Goal: Transaction & Acquisition: Purchase product/service

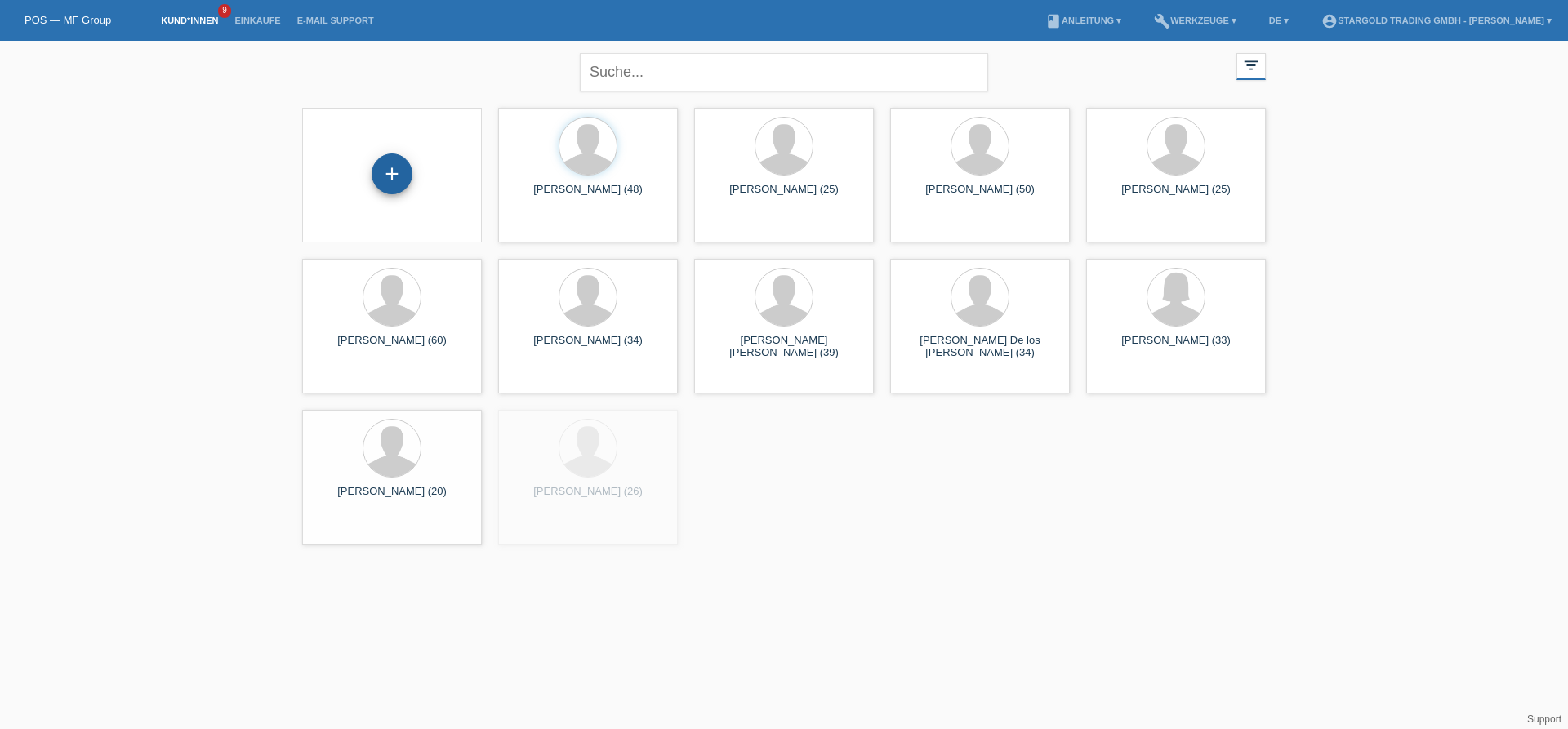
click at [373, 168] on div "+" at bounding box center [392, 174] width 41 height 41
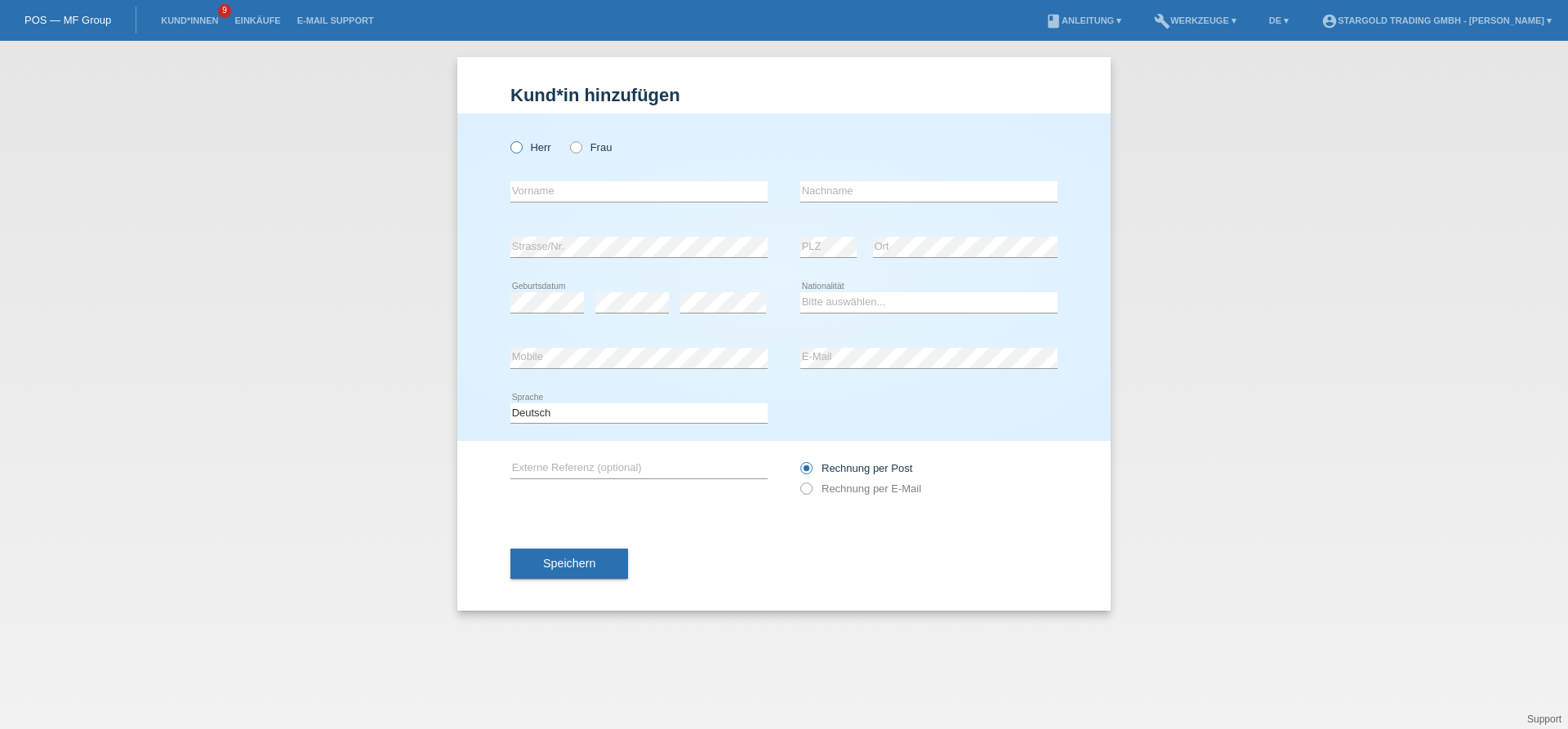
click at [508, 139] on icon at bounding box center [508, 139] width 0 height 0
click at [519, 151] on input "Herr" at bounding box center [516, 147] width 10 height 10
radio input "true"
click at [560, 196] on input "text" at bounding box center [639, 191] width 258 height 20
type input "Enes"
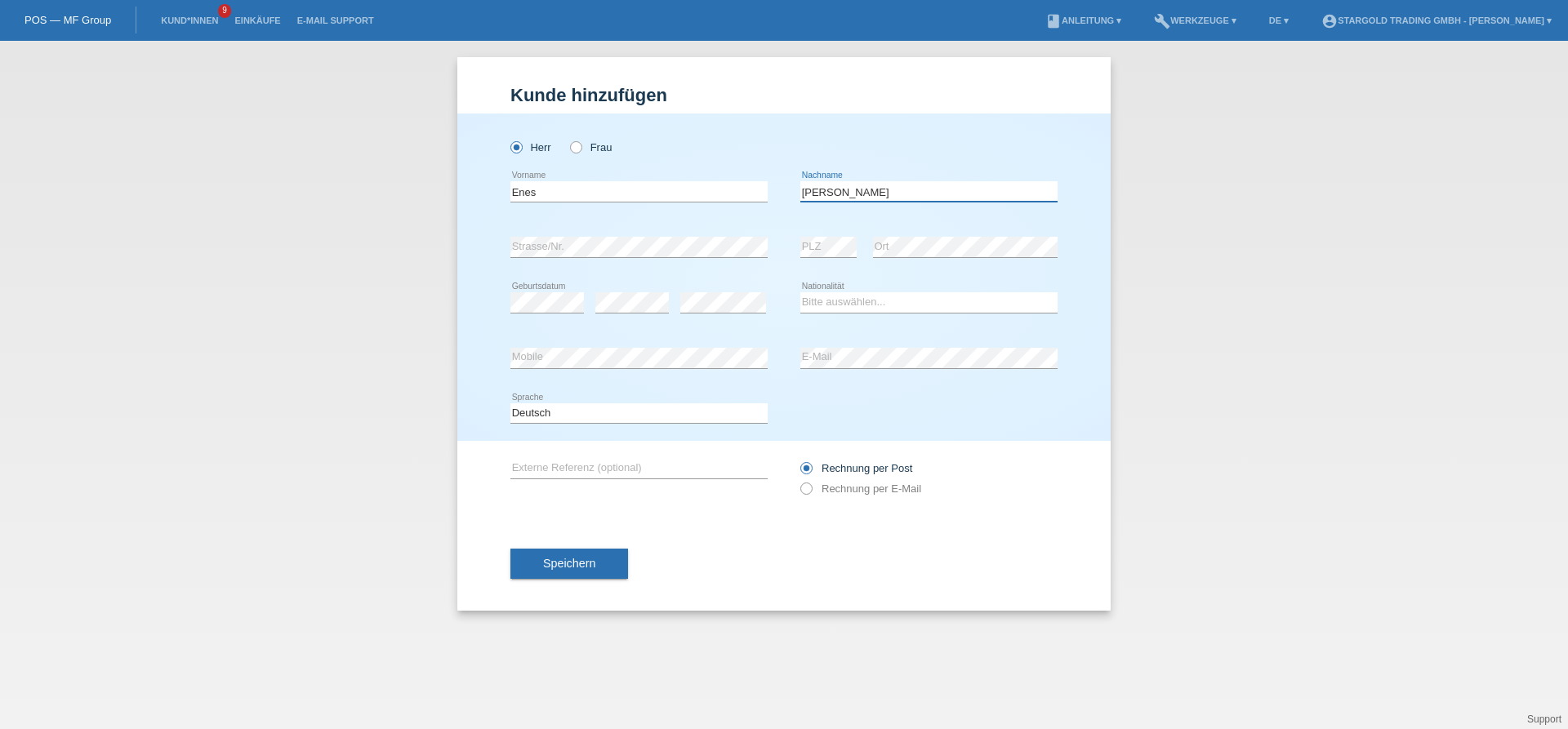
type input "[PERSON_NAME]"
click at [693, 320] on div "error" at bounding box center [723, 303] width 86 height 56
click at [840, 318] on div "Bitte auswählen... Schweiz Deutschland Liechtenstein Österreich ------------ Af…" at bounding box center [929, 303] width 258 height 56
click at [801, 292] on select "Bitte auswählen... Schweiz Deutschland Liechtenstein Österreich ------------ Af…" at bounding box center [929, 302] width 258 height 19
select select "CH"
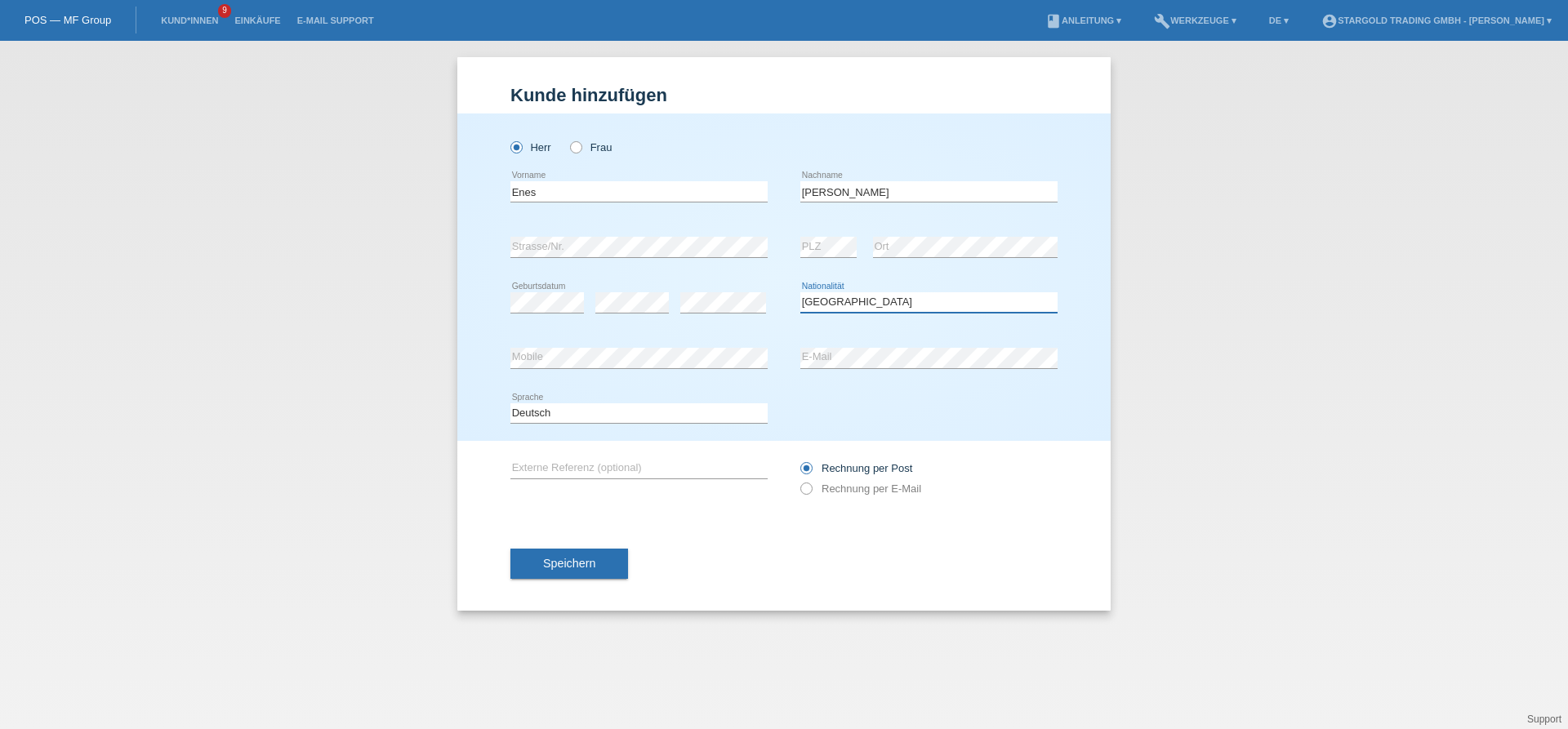
click option "Schweiz" at bounding box center [0, 0] width 0 height 0
click at [798, 480] on icon at bounding box center [798, 480] width 0 height 0
click at [804, 490] on input "Rechnung per E-Mail" at bounding box center [806, 492] width 10 height 20
radio input "true"
click at [579, 567] on span "Speichern" at bounding box center [569, 563] width 52 height 13
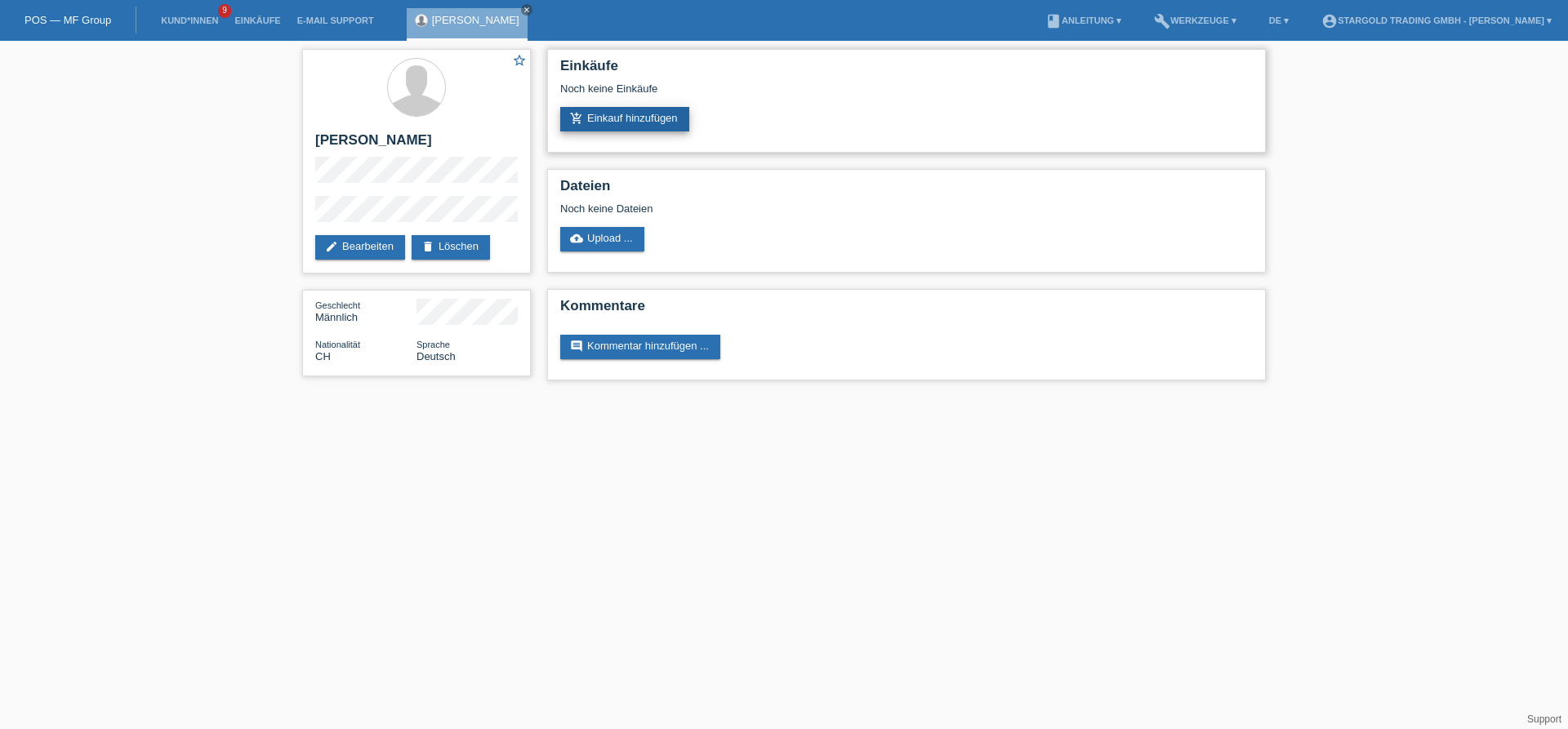
click at [643, 125] on link "add_shopping_cart Einkauf hinzufügen" at bounding box center [625, 120] width 129 height 24
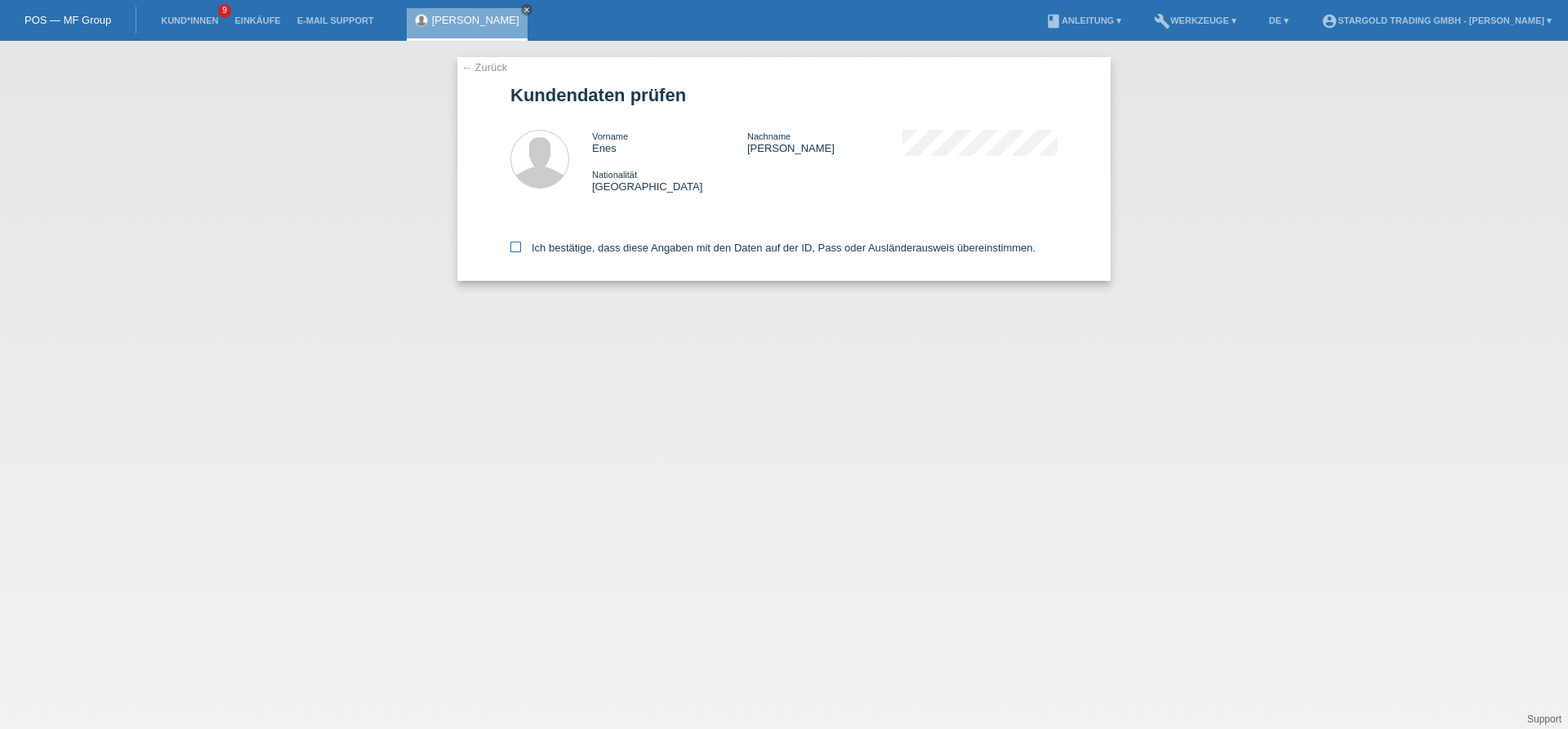
click at [519, 247] on icon at bounding box center [516, 247] width 10 height 10
click at [519, 247] on input "Ich bestätige, dass diese Angaben mit den Daten auf der ID, Pass oder Ausländer…" at bounding box center [516, 247] width 10 height 10
checkbox input "true"
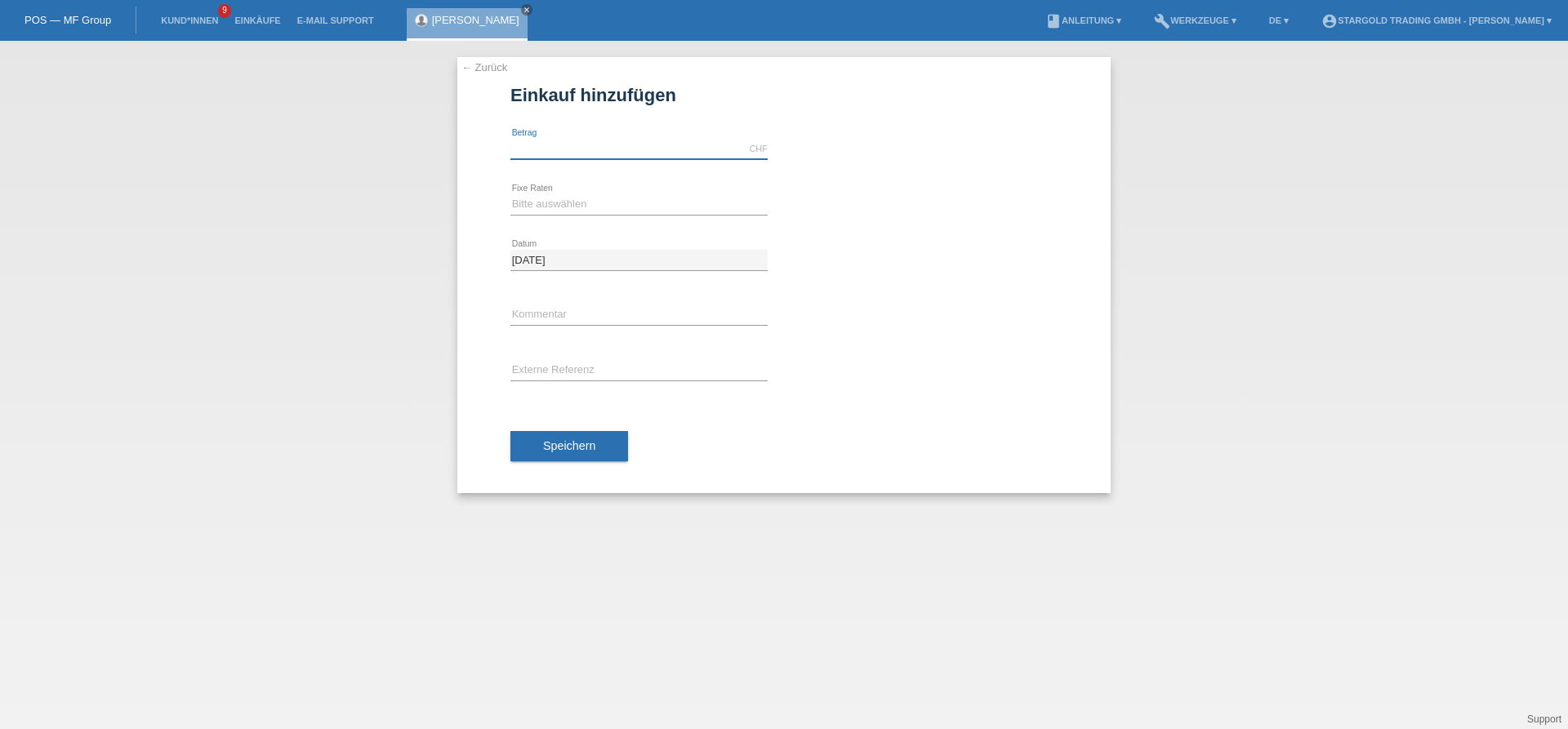
click at [619, 148] on input "text" at bounding box center [639, 148] width 258 height 20
type input "12000.00"
click at [511, 195] on select "Bitte auswählen 6 Raten 12 Raten 18 Raten 24 Raten 36 Raten 48 Raten" at bounding box center [639, 204] width 258 height 19
select select "497"
click option "48 Raten" at bounding box center [0, 0] width 0 height 0
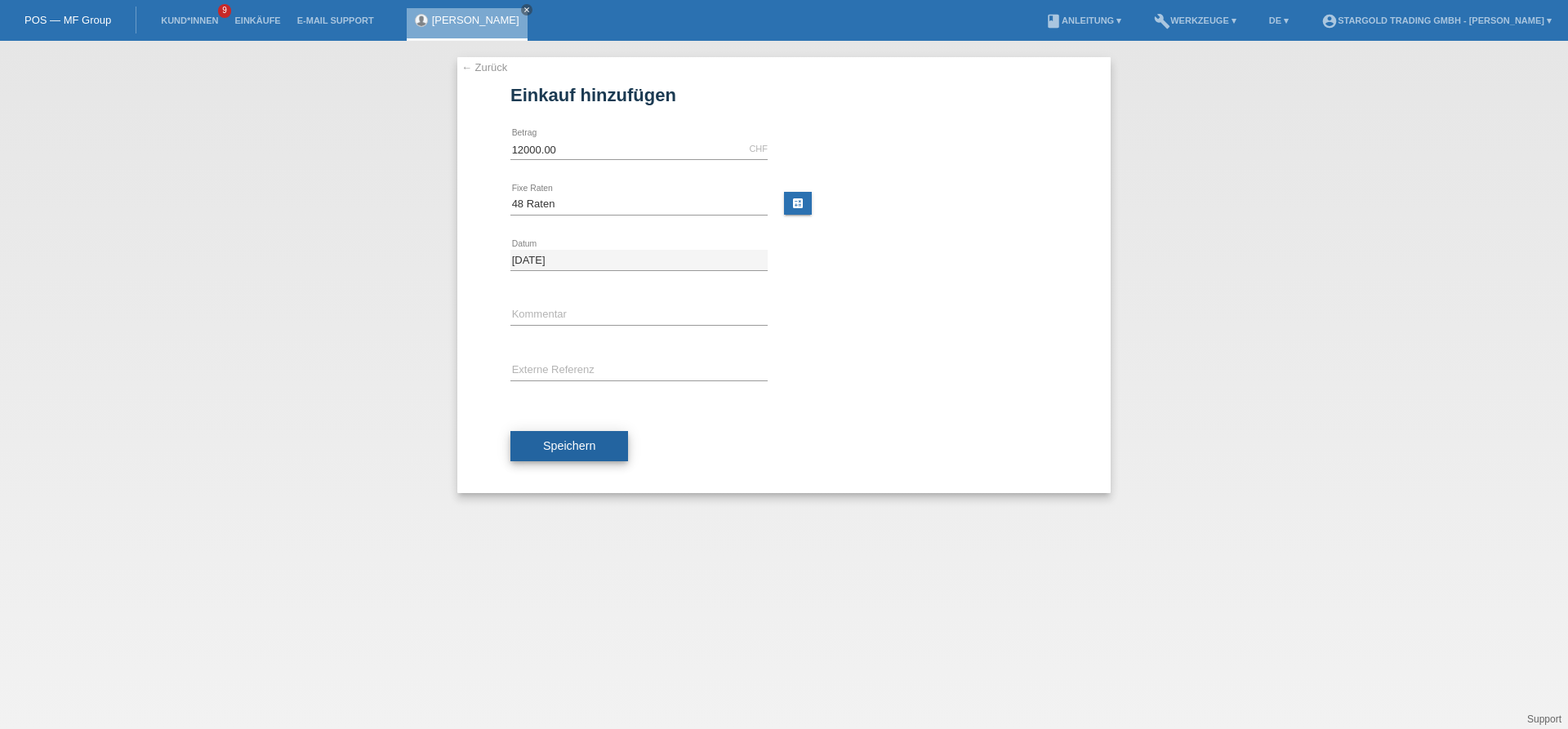
click at [596, 447] on button "Speichern" at bounding box center [569, 447] width 118 height 31
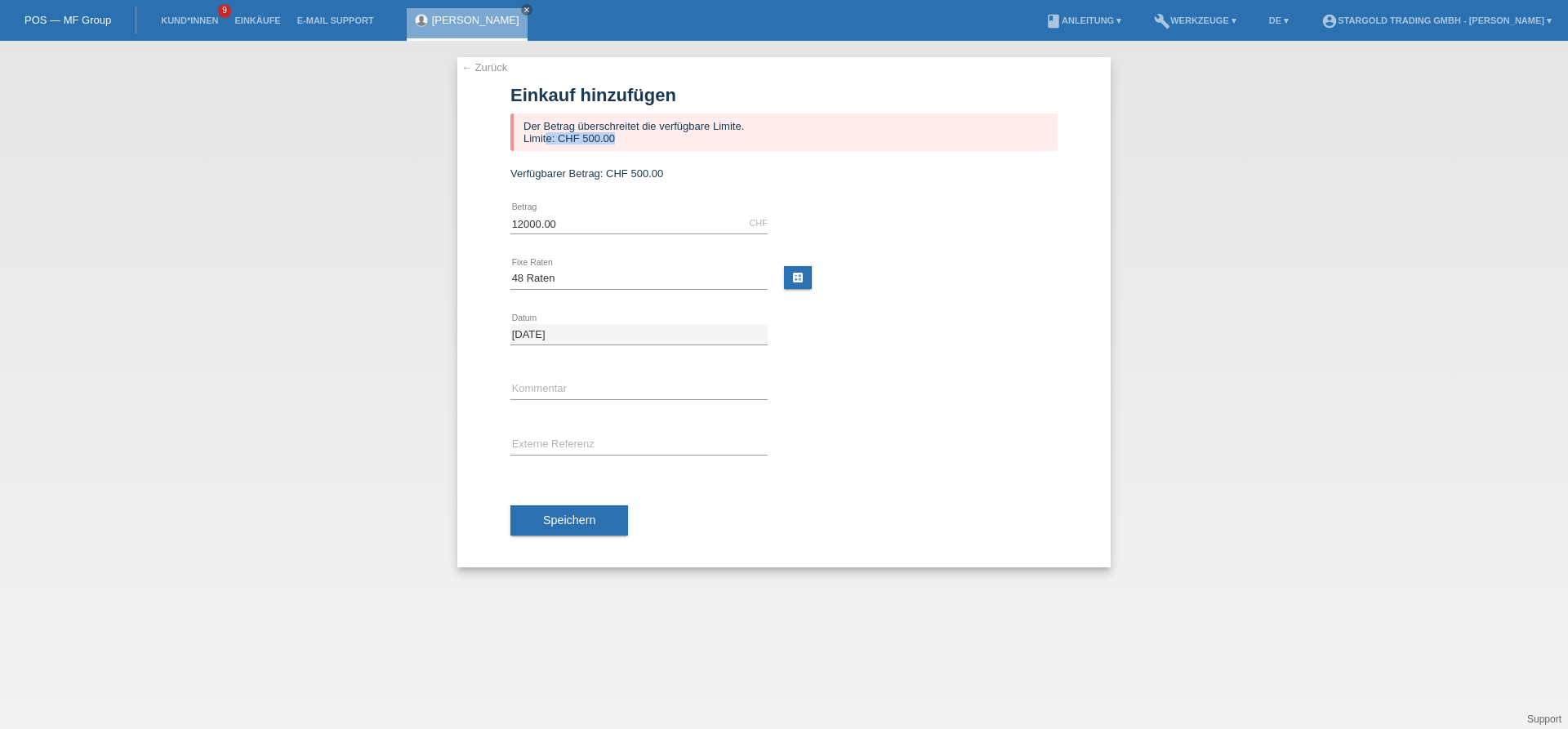
drag, startPoint x: 619, startPoint y: 136, endPoint x: 547, endPoint y: 140, distance: 72.1
click at [547, 140] on div "Der Betrag überschreitet die verfügbare Limite. Limite: CHF 500.00" at bounding box center [784, 132] width 547 height 38
click at [622, 142] on div "Der Betrag überschreitet die verfügbare Limite. Limite: CHF 500.00" at bounding box center [784, 132] width 547 height 38
click at [480, 69] on link "← Zurück" at bounding box center [485, 67] width 45 height 12
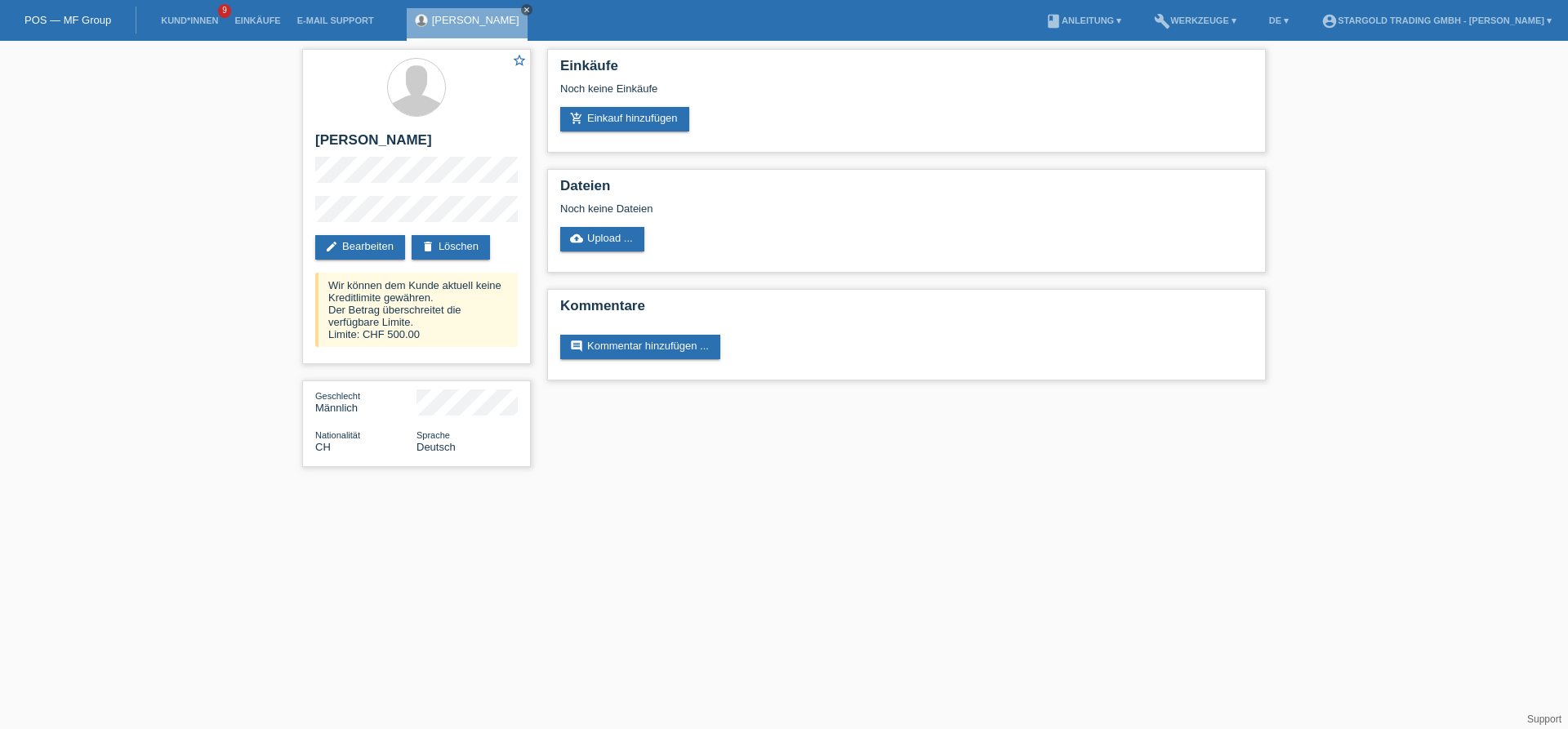
click at [521, 10] on link "close" at bounding box center [526, 10] width 11 height 11
click at [199, 21] on link "Kund*innen" at bounding box center [189, 20] width 73 height 10
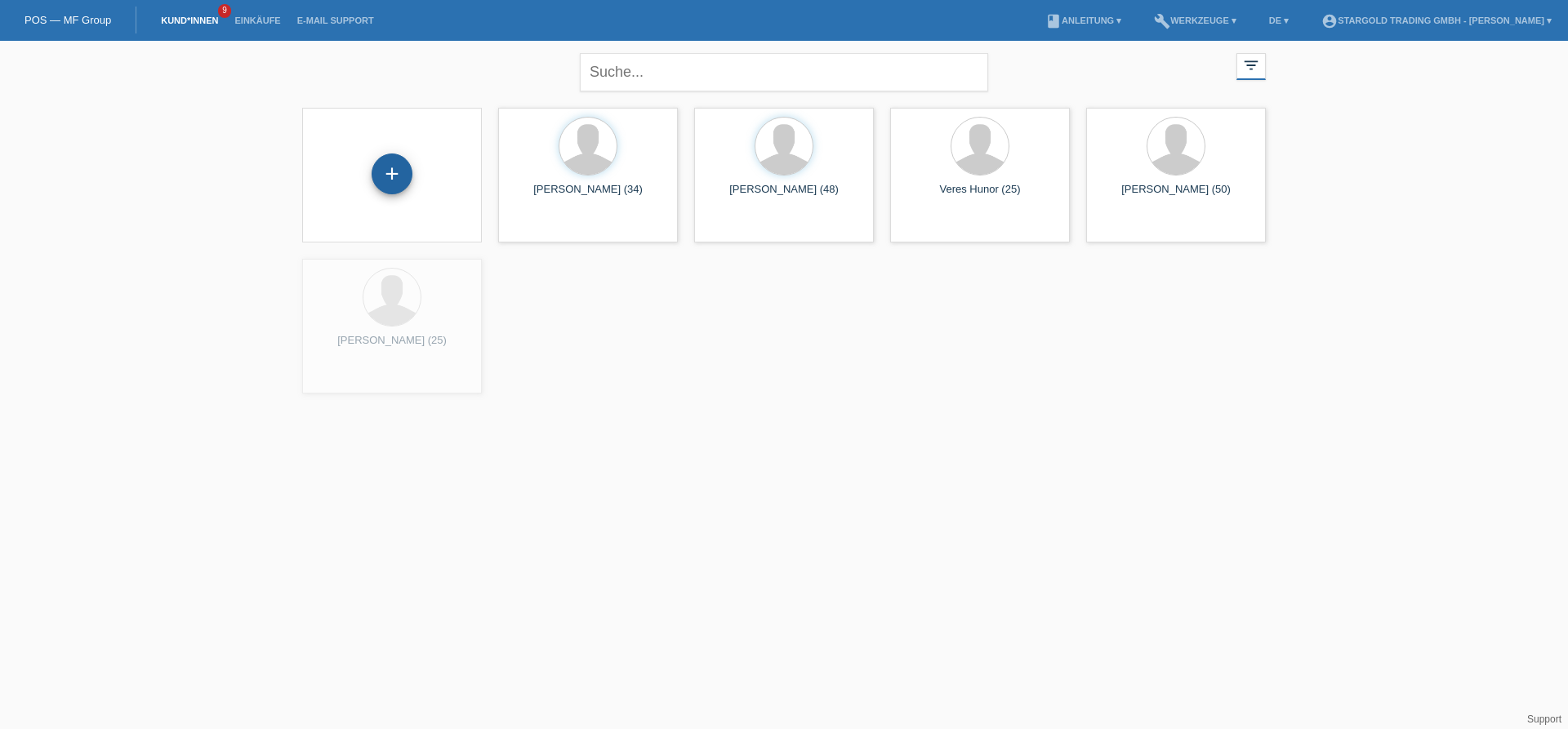
click at [402, 178] on div "+" at bounding box center [392, 174] width 41 height 41
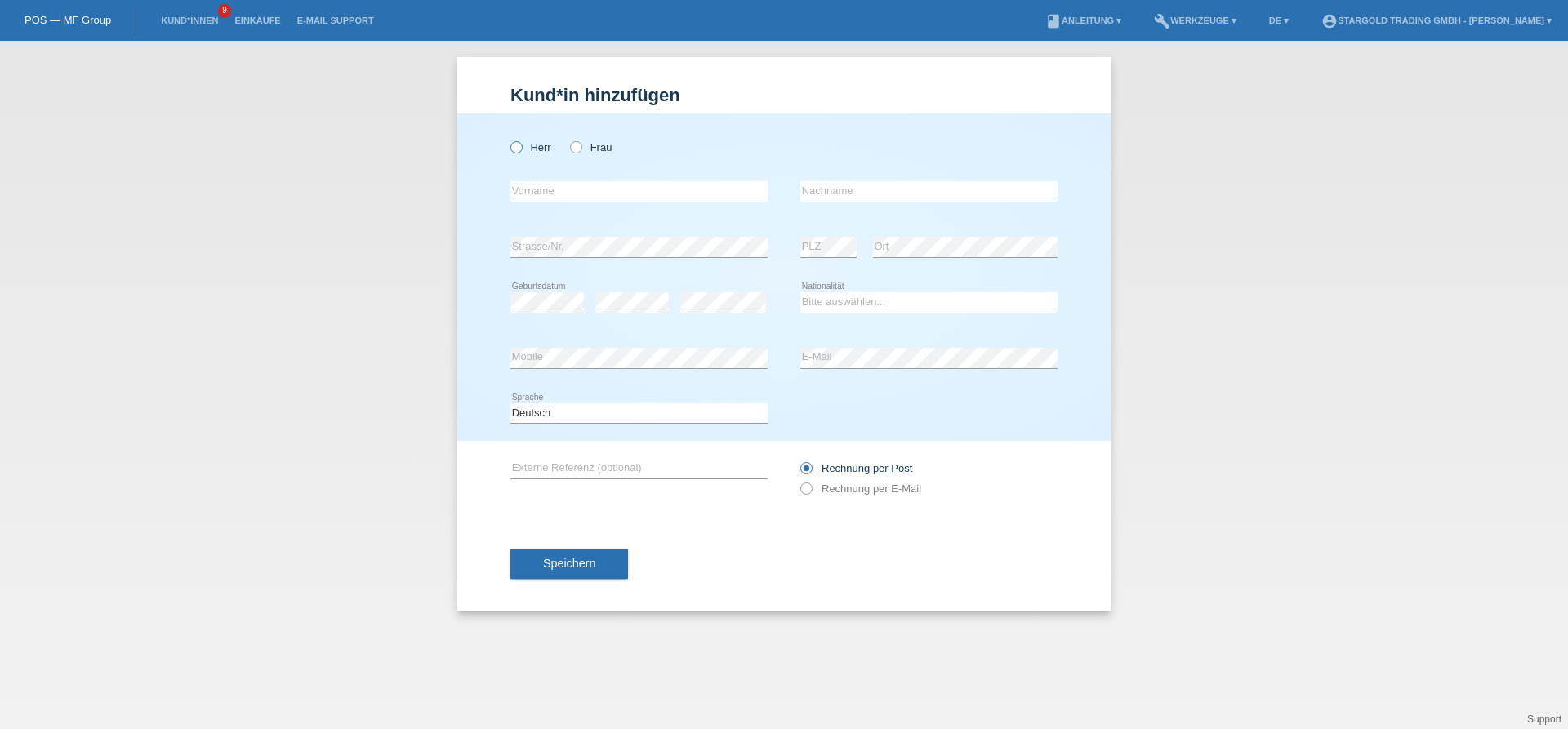
click at [508, 139] on icon at bounding box center [508, 139] width 0 height 0
click at [515, 143] on input "Herr" at bounding box center [516, 147] width 10 height 10
radio input "true"
click at [533, 199] on input "text" at bounding box center [639, 191] width 258 height 20
type input "Ömer"
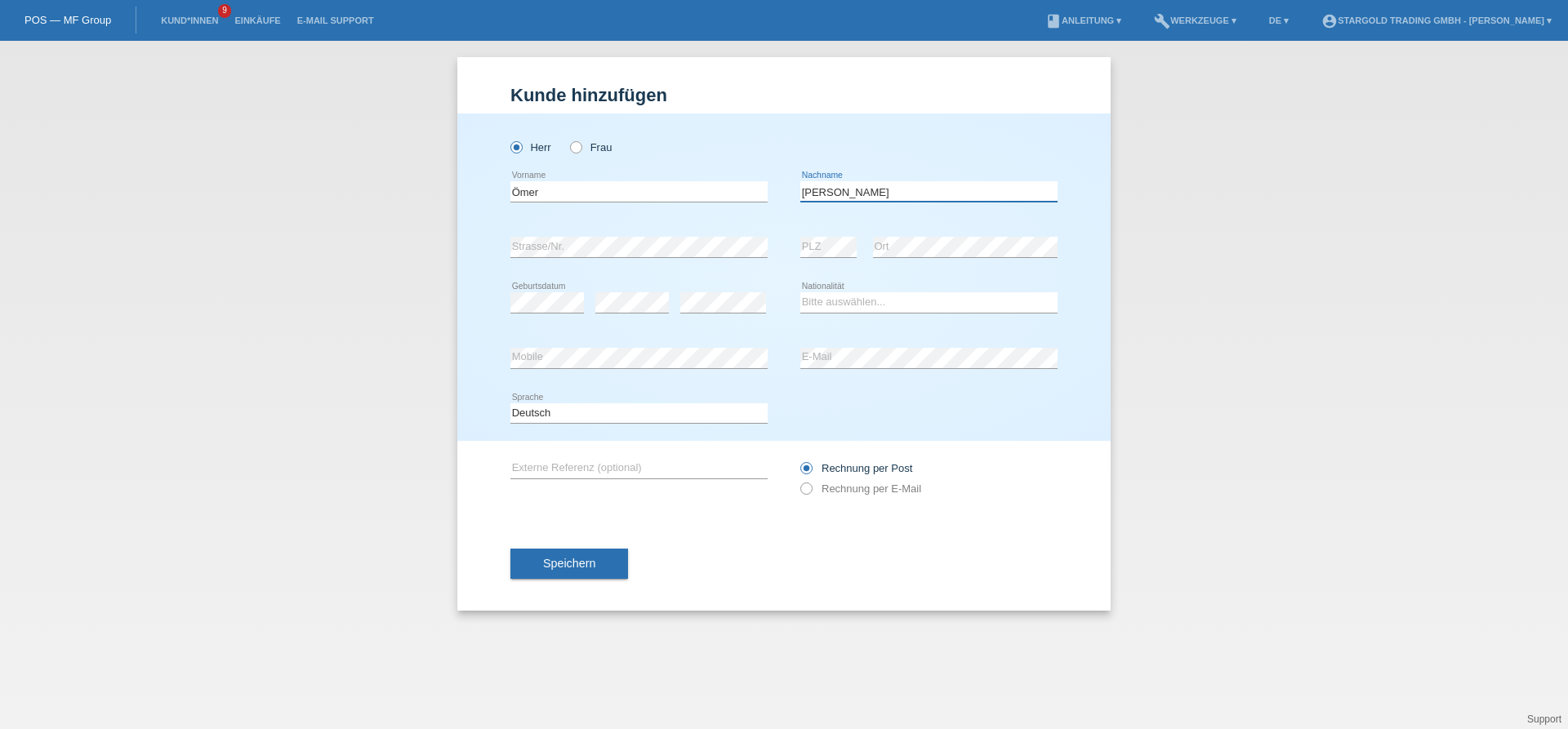
type input "[PERSON_NAME]"
click at [522, 194] on input "Ömer" at bounding box center [639, 191] width 258 height 20
type input "[PERSON_NAME]"
click at [802, 237] on div "error PLZ" at bounding box center [829, 248] width 57 height 56
click at [801, 292] on select "Bitte auswählen... Schweiz Deutschland Liechtenstein Österreich ------------ Af…" at bounding box center [929, 302] width 258 height 19
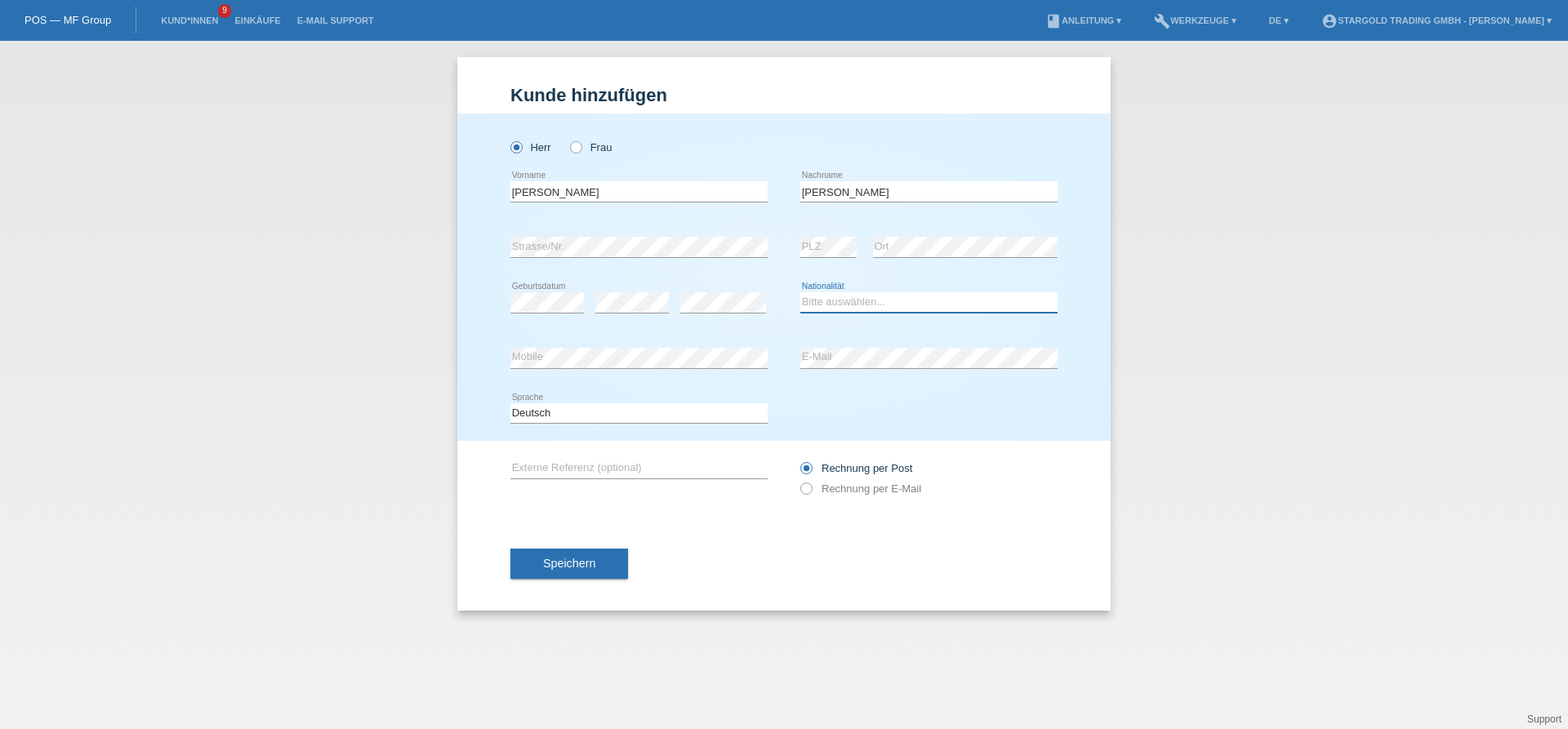
select select "CH"
click option "Schweiz" at bounding box center [0, 0] width 0 height 0
click at [798, 480] on icon at bounding box center [798, 480] width 0 height 0
click at [808, 494] on input "Rechnung per E-Mail" at bounding box center [806, 492] width 10 height 20
radio input "true"
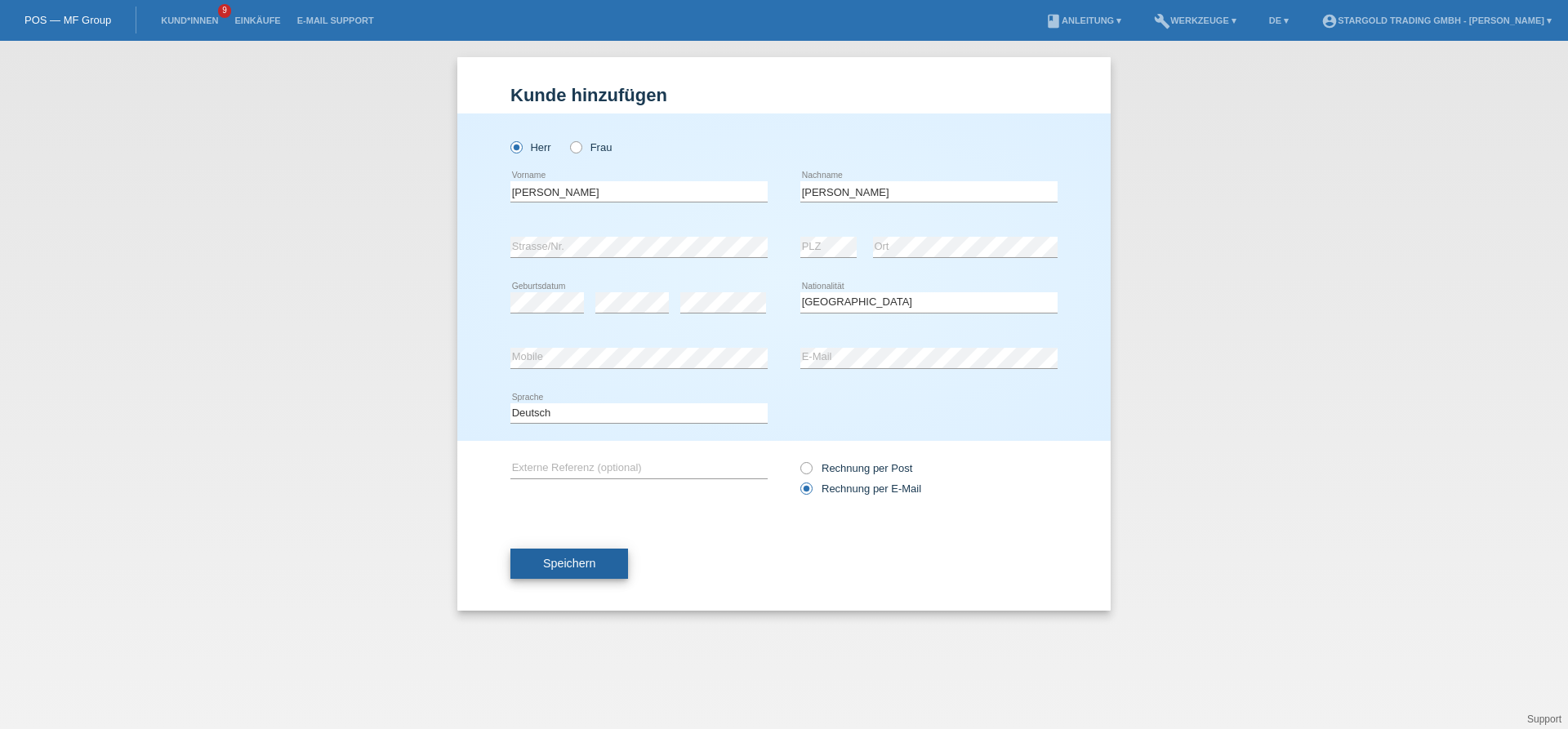
click at [584, 554] on button "Speichern" at bounding box center [569, 565] width 118 height 31
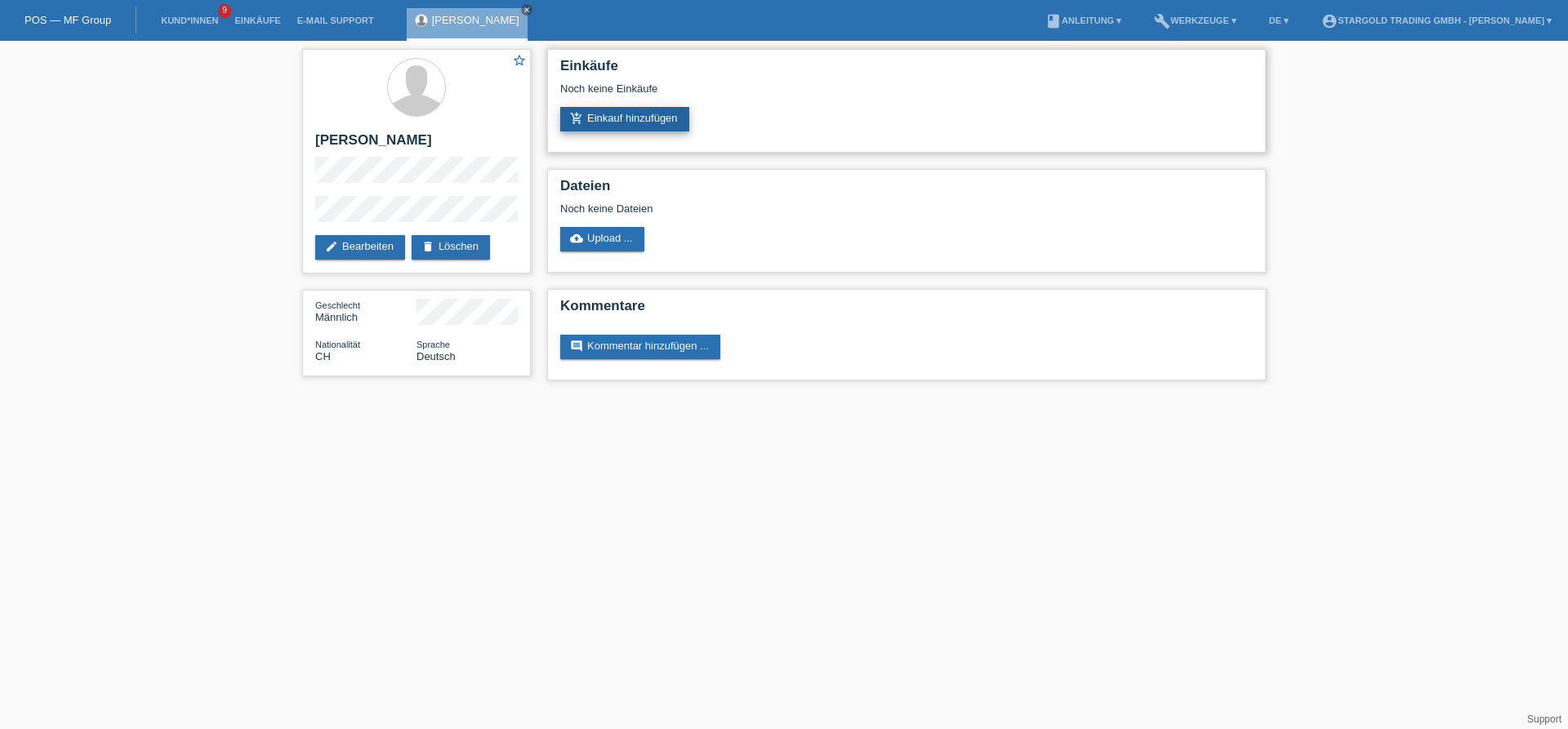
click at [625, 126] on link "add_shopping_cart Einkauf hinzufügen" at bounding box center [625, 120] width 129 height 24
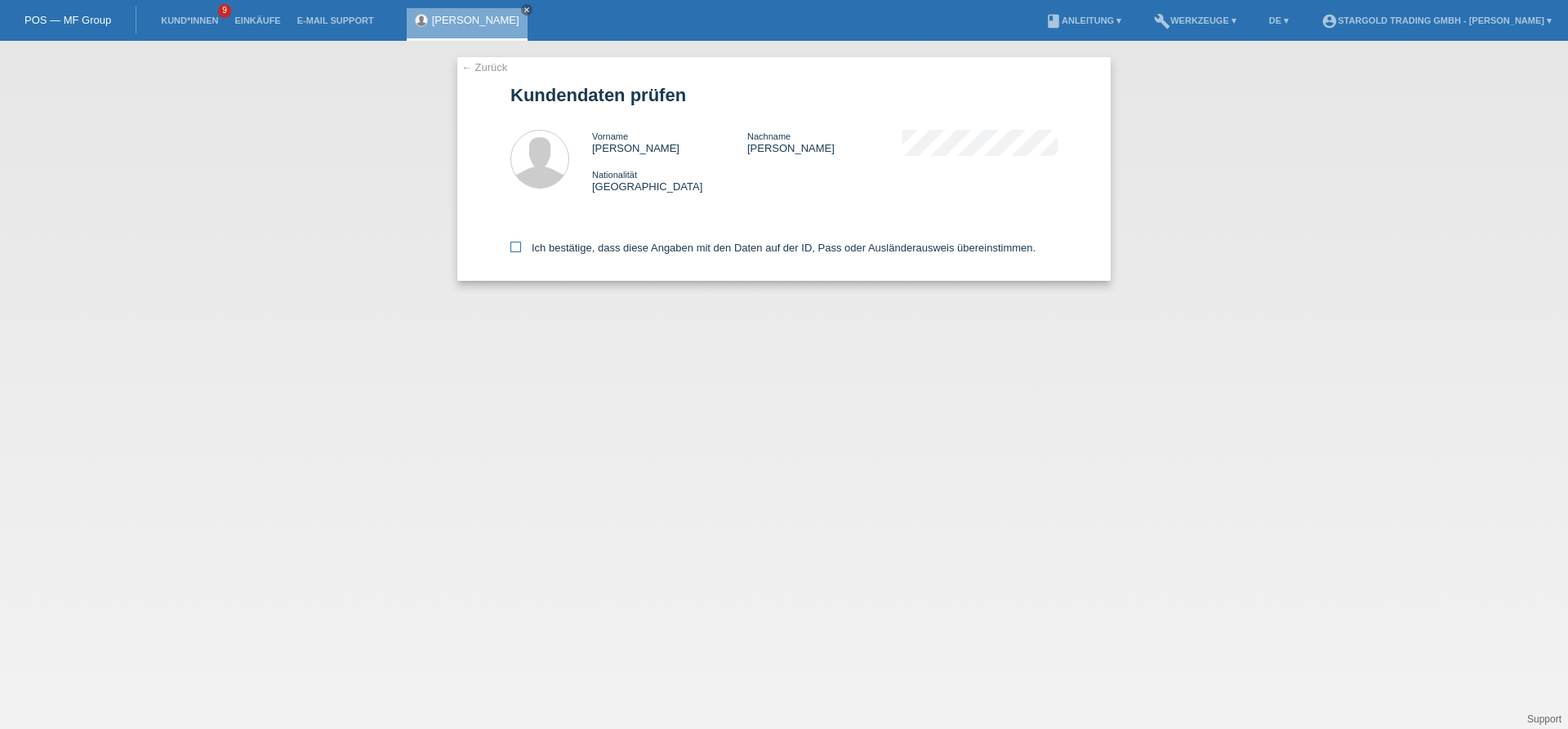
click at [517, 245] on icon at bounding box center [516, 247] width 10 height 10
click at [517, 245] on input "Ich bestätige, dass diese Angaben mit den Daten auf der ID, Pass oder Ausländer…" at bounding box center [516, 247] width 10 height 10
checkbox input "true"
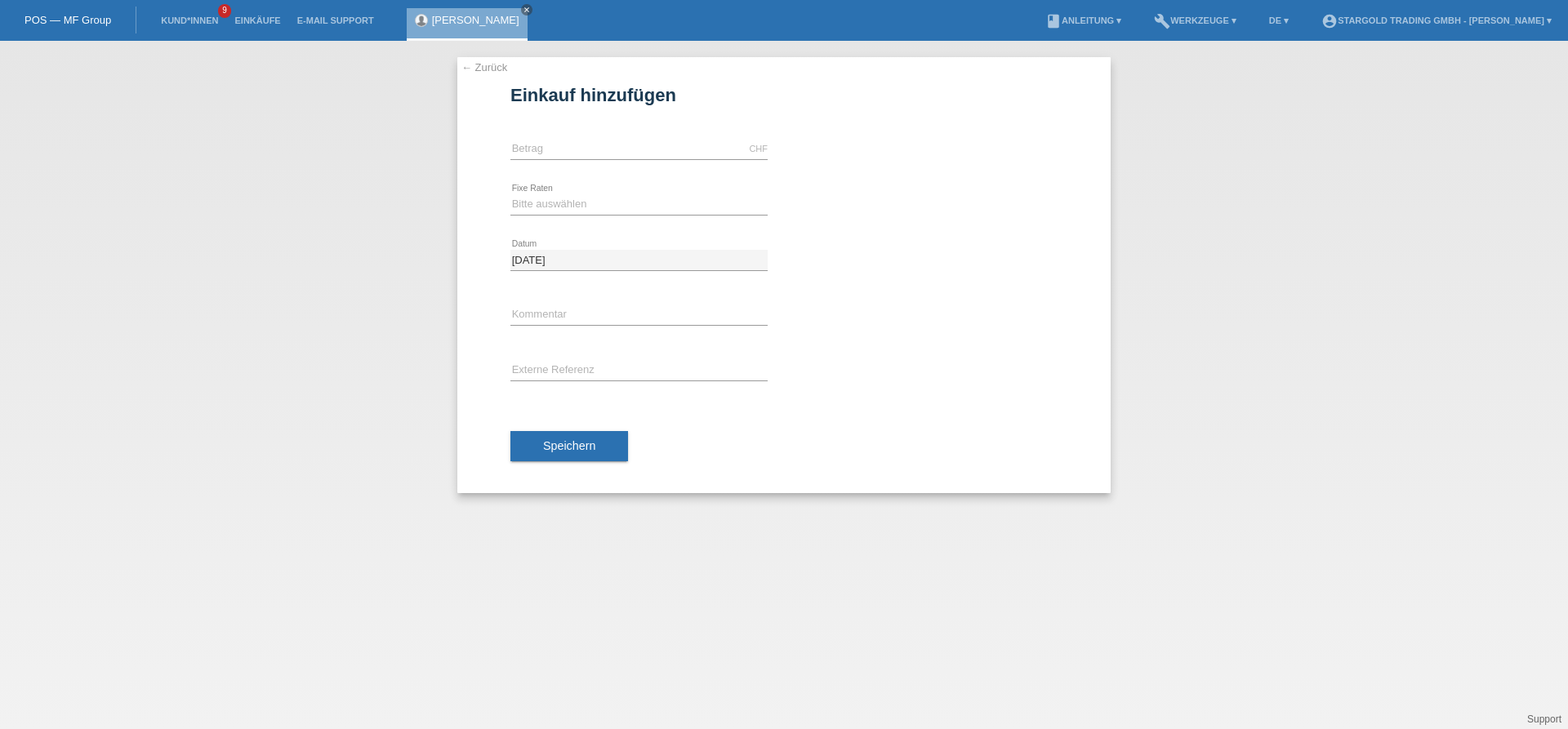
click at [645, 161] on div "CHF error [GEOGRAPHIC_DATA]" at bounding box center [639, 149] width 258 height 56
click at [650, 151] on input "text" at bounding box center [639, 148] width 258 height 20
type input "12000.00"
click at [511, 195] on select "Bitte auswählen 6 Raten 12 Raten 18 Raten 24 Raten 36 Raten 48 Raten" at bounding box center [639, 204] width 258 height 19
select select "497"
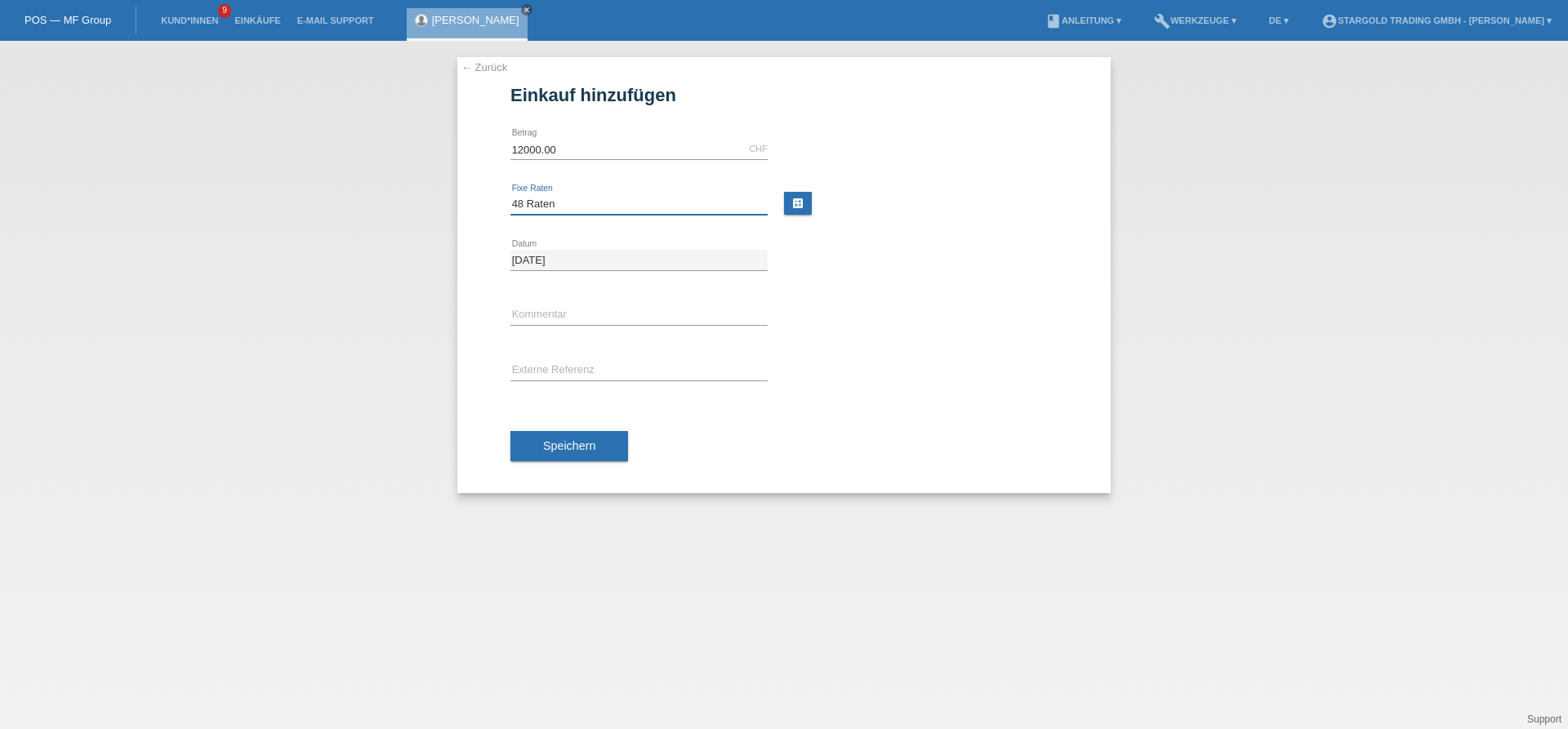
click option "48 Raten" at bounding box center [0, 0] width 0 height 0
click at [561, 437] on button "Speichern" at bounding box center [569, 447] width 118 height 31
